Goal: Find specific page/section: Find specific page/section

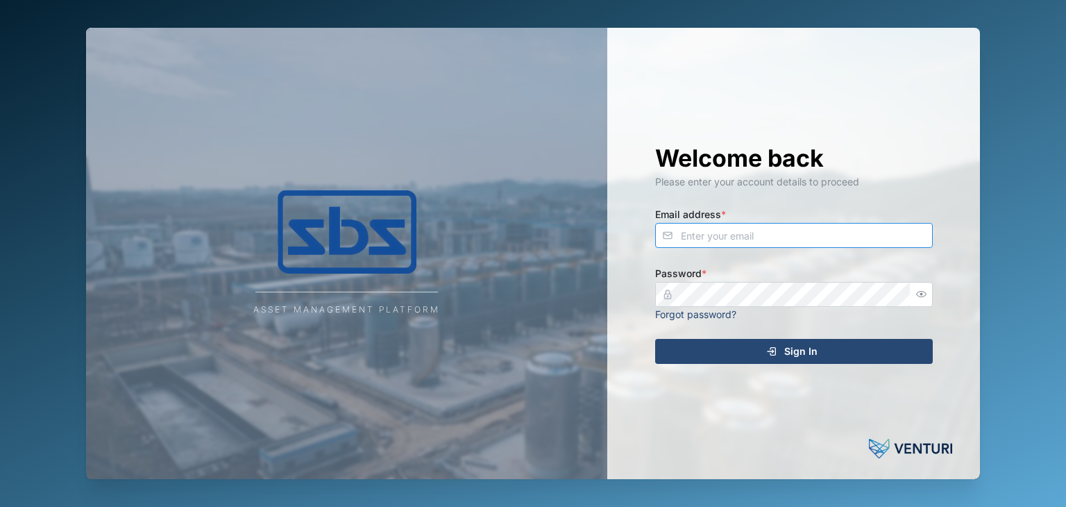
type input "[EMAIL_ADDRESS][DOMAIN_NAME]"
click at [753, 344] on div "Sign In" at bounding box center [791, 351] width 255 height 24
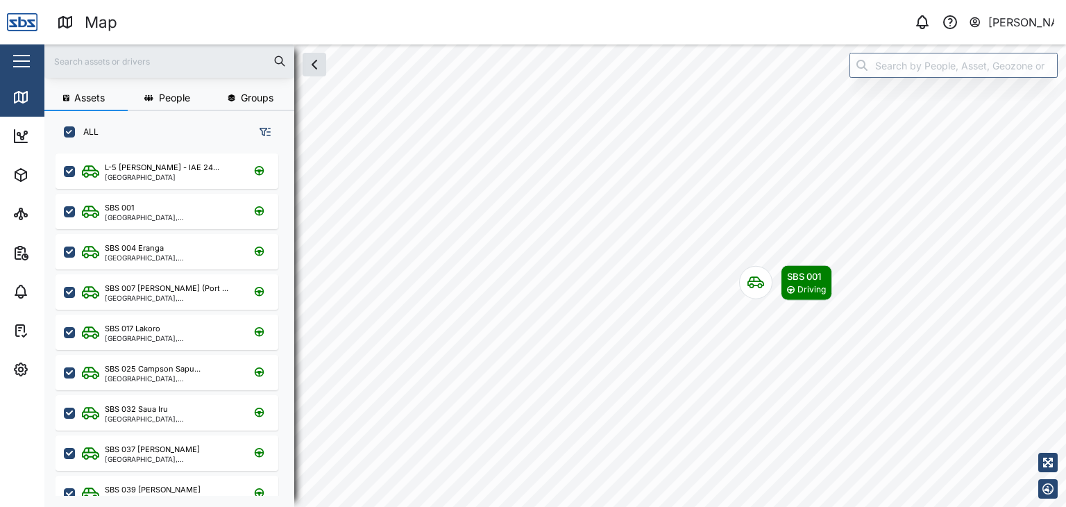
click at [69, 59] on input "text" at bounding box center [169, 61] width 233 height 21
type input "32"
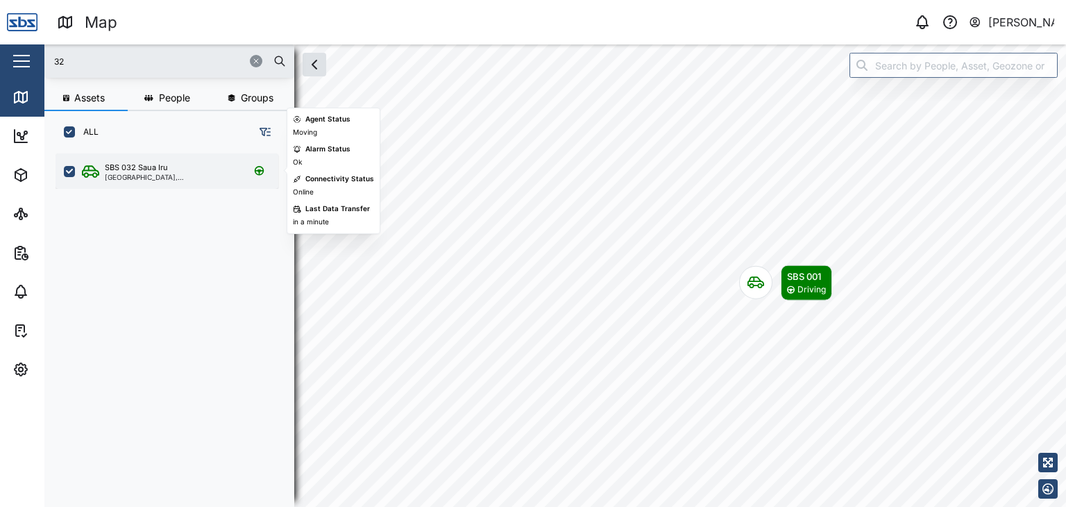
click at [144, 177] on div "[GEOGRAPHIC_DATA], [GEOGRAPHIC_DATA]" at bounding box center [171, 176] width 133 height 7
